Goal: Find specific page/section: Find specific page/section

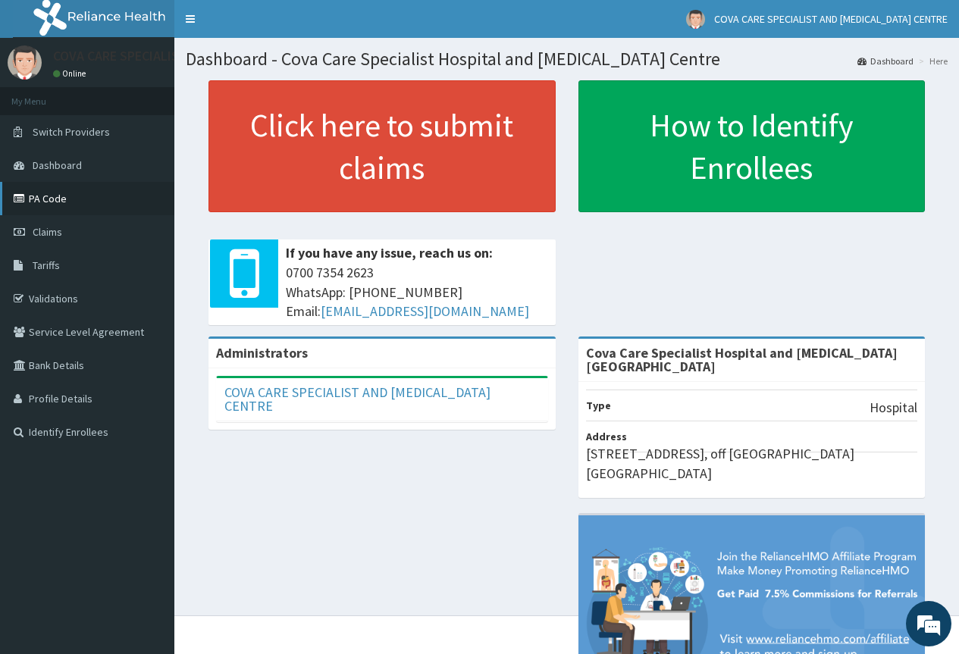
click at [70, 195] on link "PA Code" at bounding box center [87, 198] width 174 height 33
